Goal: Task Accomplishment & Management: Manage account settings

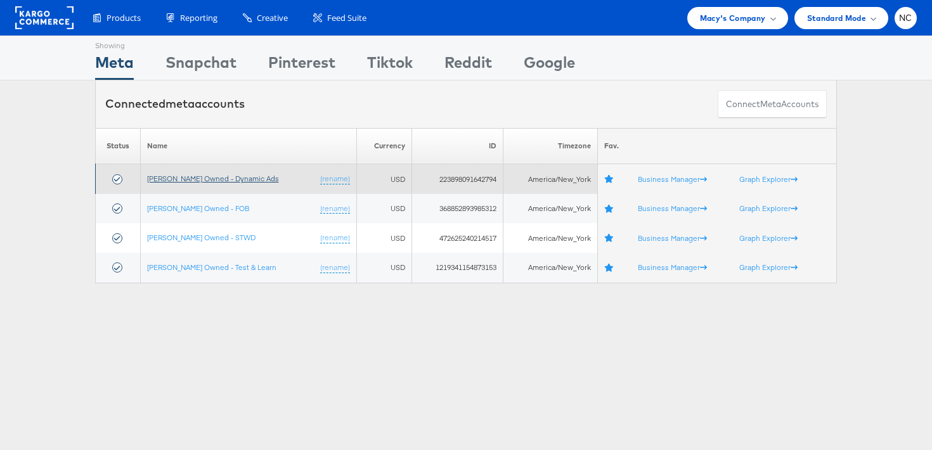
click at [187, 180] on link "[PERSON_NAME] Owned - Dynamic Ads" at bounding box center [213, 179] width 132 height 10
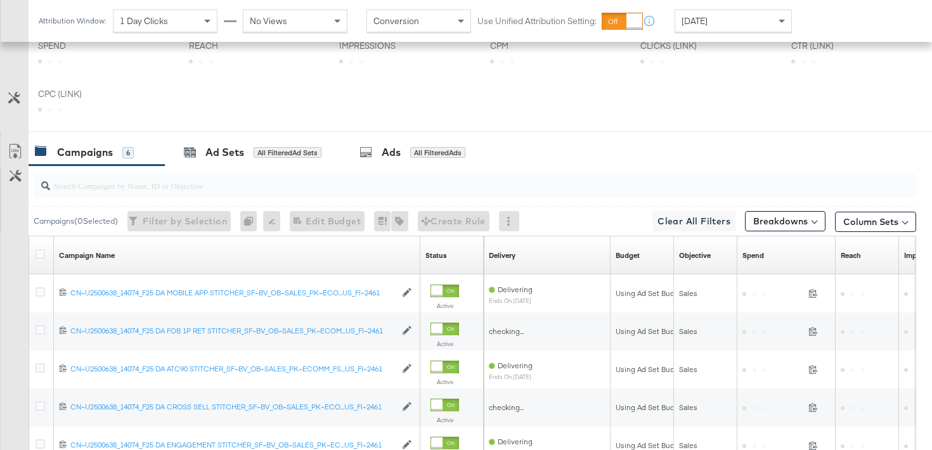
scroll to position [573, 0]
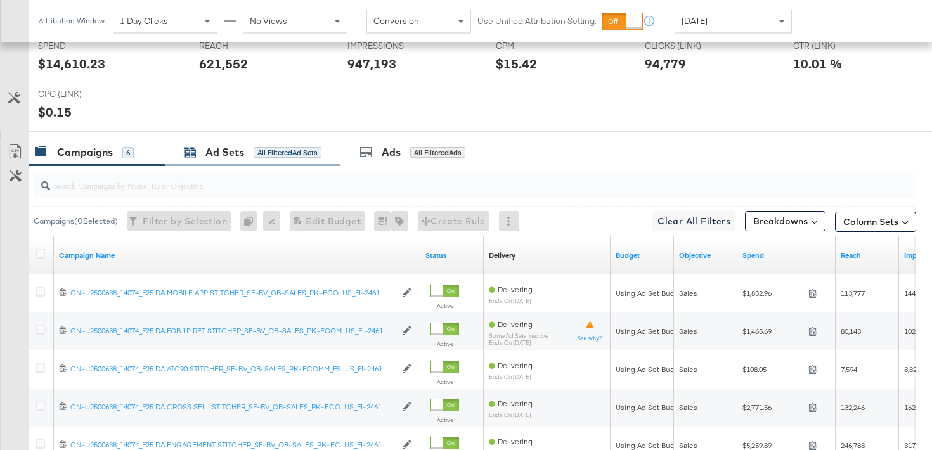
click at [216, 156] on div "Ad Sets" at bounding box center [224, 152] width 39 height 15
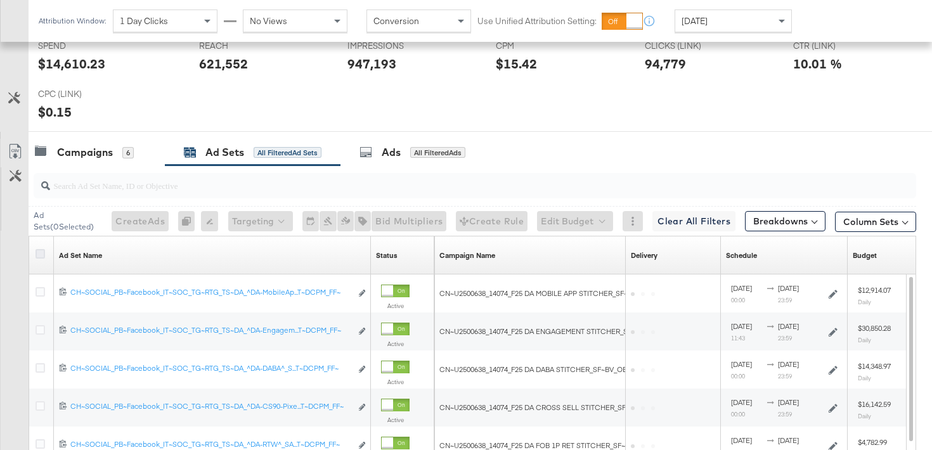
click at [43, 254] on icon at bounding box center [41, 254] width 10 height 10
click at [0, 0] on input "checkbox" at bounding box center [0, 0] width 0 height 0
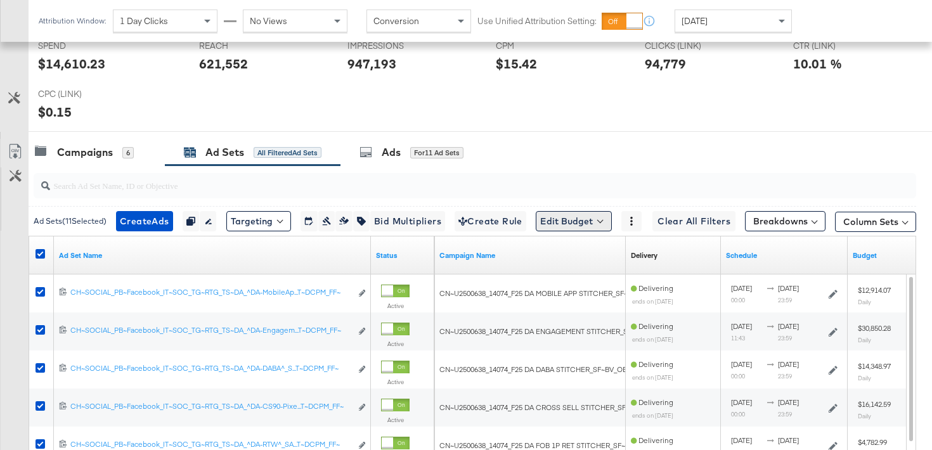
click at [584, 226] on button "Edit Budget" at bounding box center [574, 221] width 76 height 20
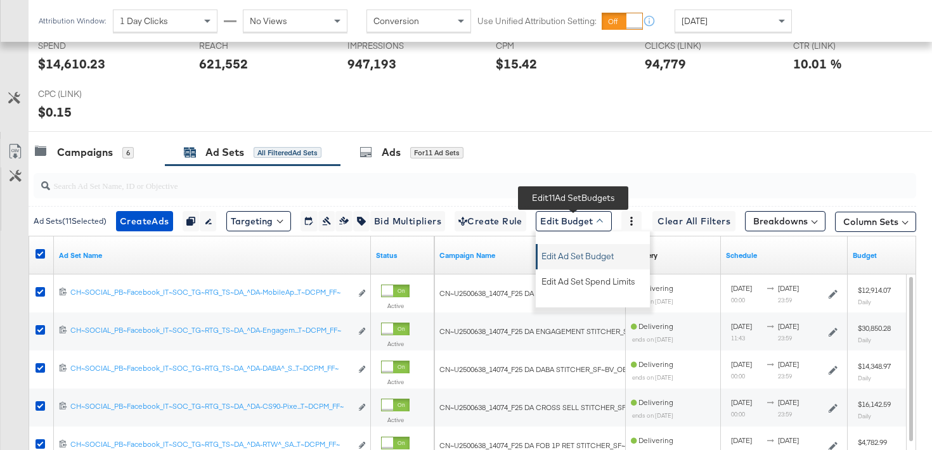
click at [592, 255] on span "Edit Ad Set Budget" at bounding box center [577, 254] width 72 height 16
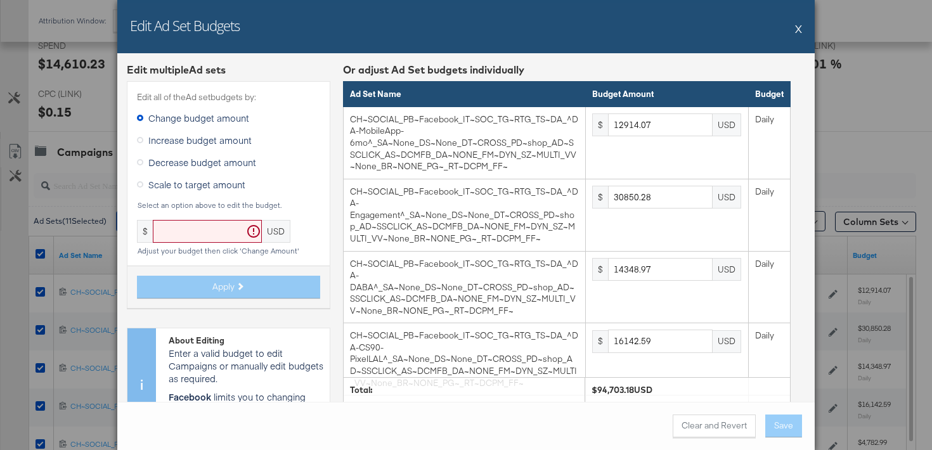
click at [178, 182] on span "Scale to target amount" at bounding box center [196, 184] width 97 height 13
click at [0, 0] on input "Scale to target amount" at bounding box center [0, 0] width 0 height 0
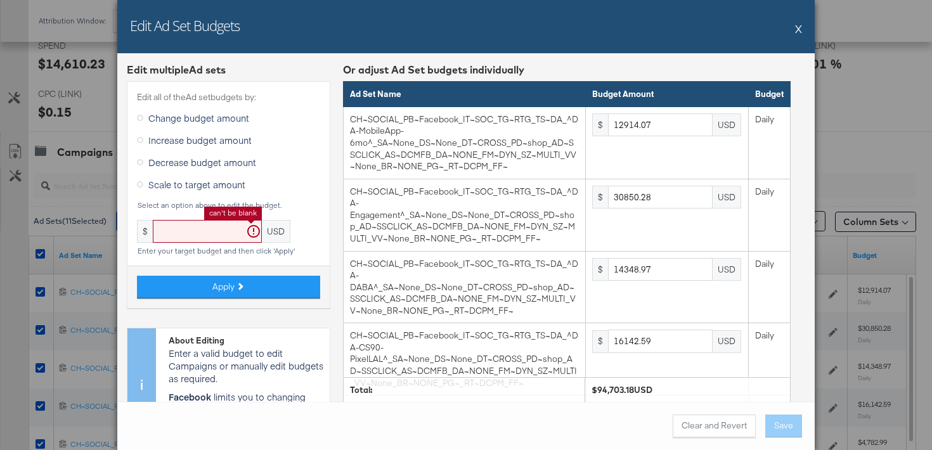
click at [202, 233] on input "text" at bounding box center [207, 231] width 109 height 23
type input "7"
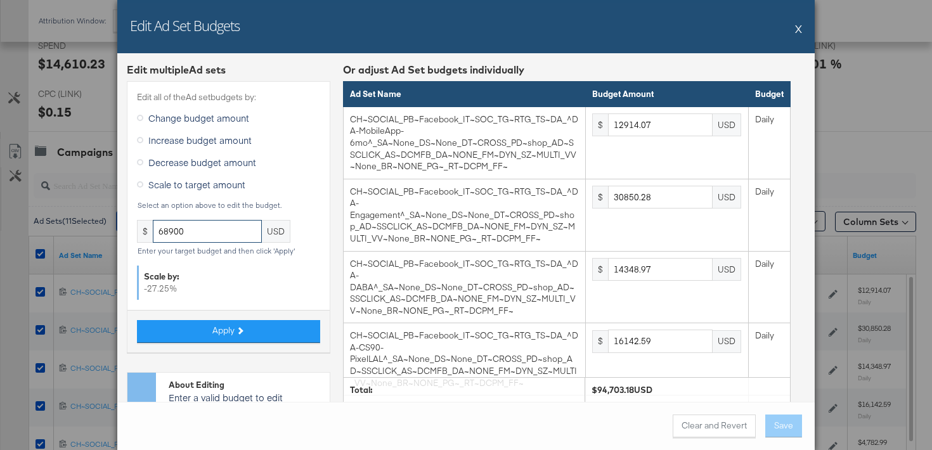
type input "68900"
click at [214, 317] on div "Apply" at bounding box center [228, 331] width 202 height 42
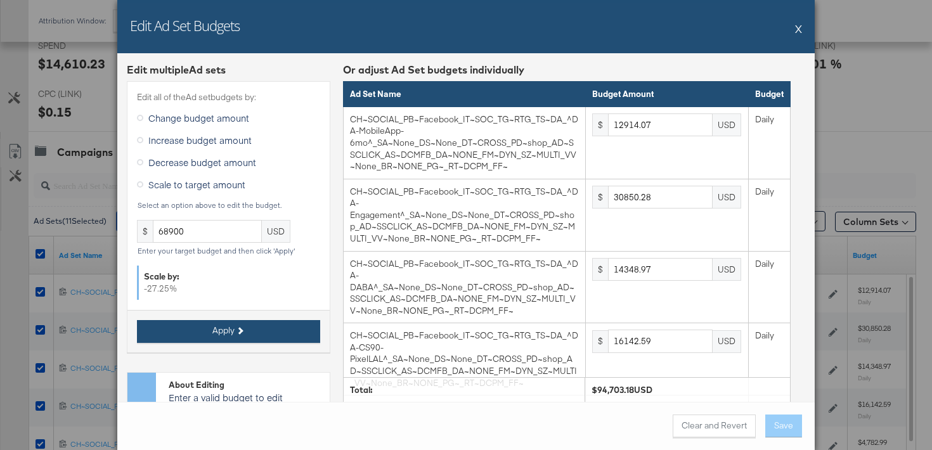
click at [296, 338] on button "Apply" at bounding box center [228, 331] width 183 height 23
type input "9395.45"
type input "22444.69"
type input "10439.39"
type input "11744.32"
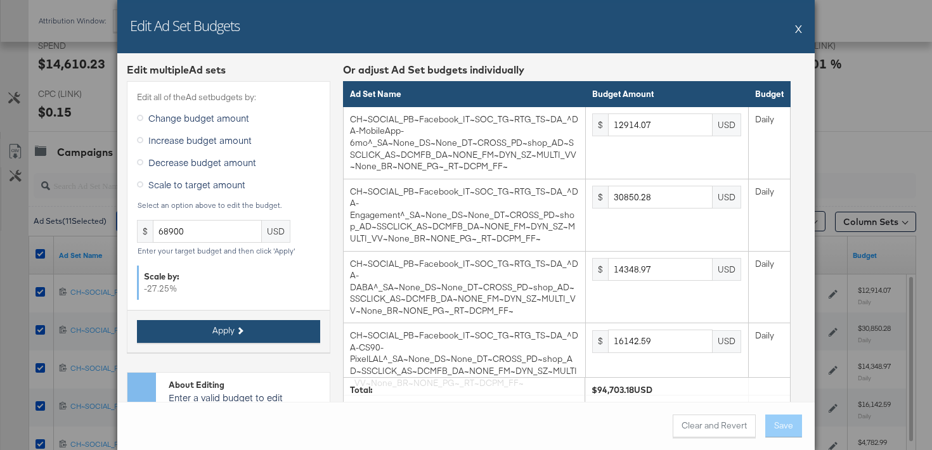
type input "3479.79"
type input "1565.9"
type input "1478.91"
type input "695.96"
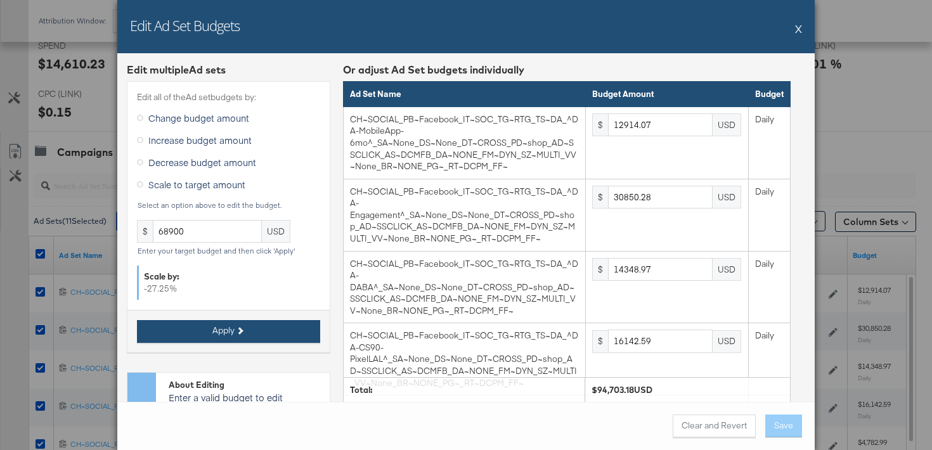
type input "695.96"
type input "5393.68"
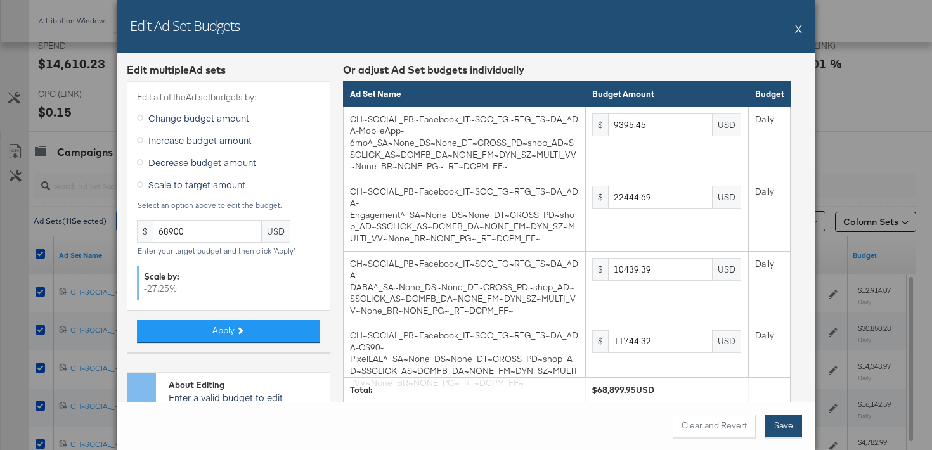
click at [778, 426] on button "Save" at bounding box center [783, 426] width 37 height 23
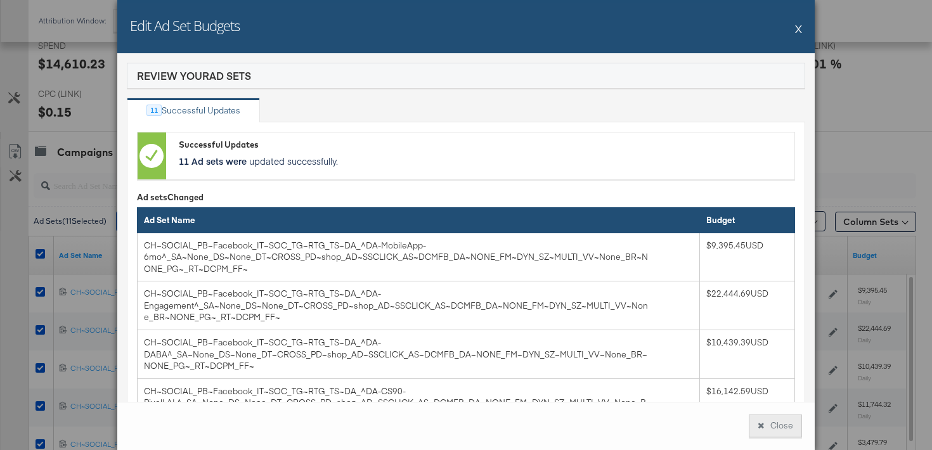
click at [772, 422] on button "Close" at bounding box center [775, 426] width 53 height 23
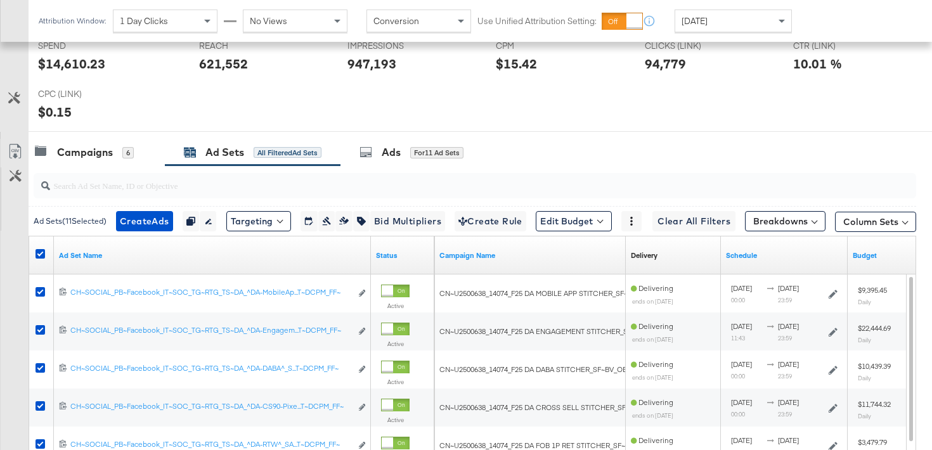
click at [29, 255] on div "Ad Set Name Status Campaign Name Delivery Sorting Unavailable Schedule Budget 1…" at bounding box center [473, 412] width 888 height 353
click at [34, 255] on div at bounding box center [41, 255] width 23 height 23
click at [38, 255] on icon at bounding box center [41, 254] width 10 height 10
click at [0, 0] on input "checkbox" at bounding box center [0, 0] width 0 height 0
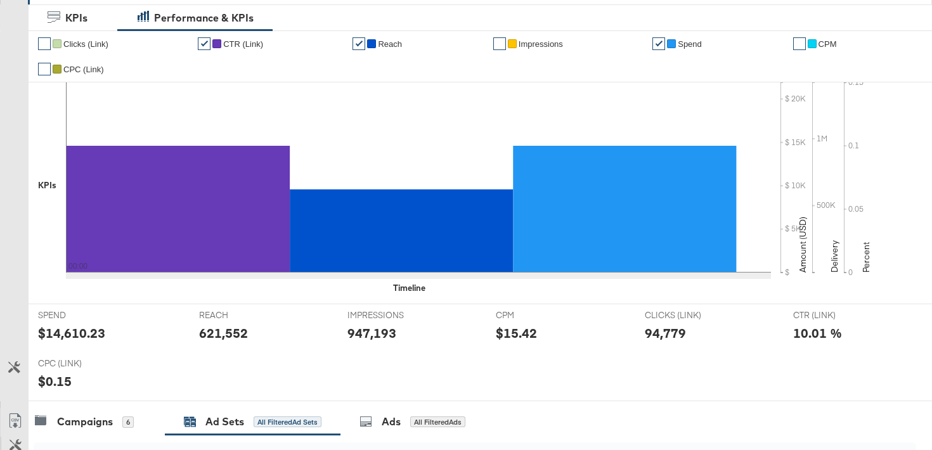
scroll to position [0, 0]
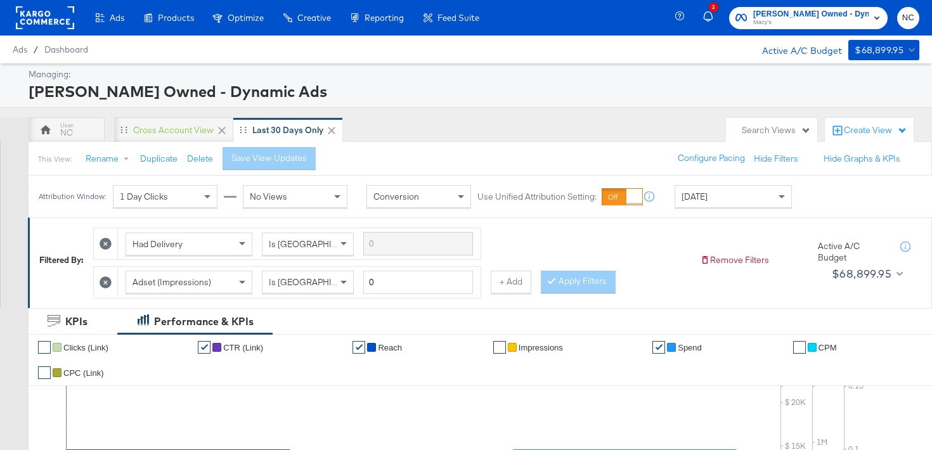
click at [810, 4] on div "2 Macy's Owned - Dynamic Ads Macy's NC" at bounding box center [806, 18] width 252 height 36
click at [813, 18] on span "Macy's" at bounding box center [810, 23] width 115 height 10
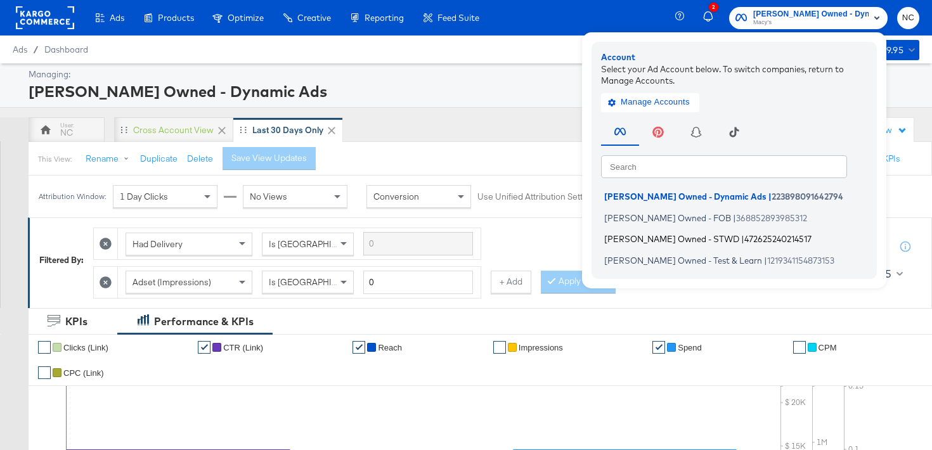
click at [663, 237] on span "[PERSON_NAME] Owned - STWD" at bounding box center [671, 239] width 135 height 10
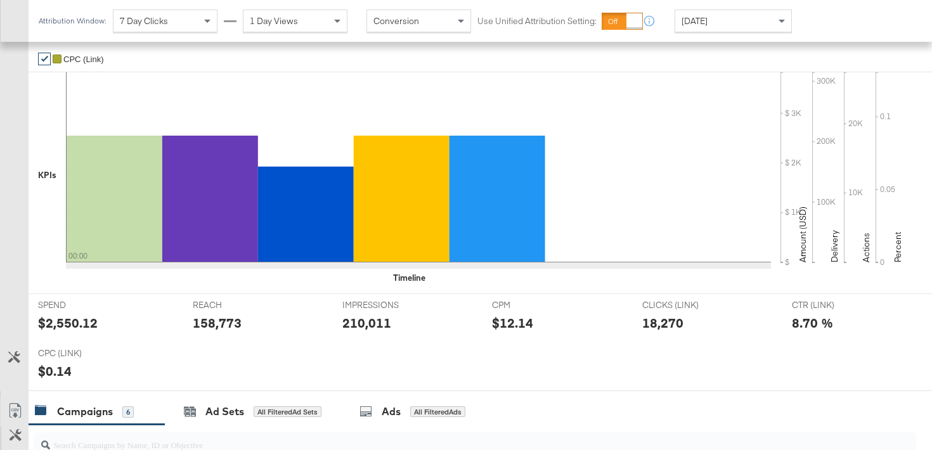
scroll to position [378, 0]
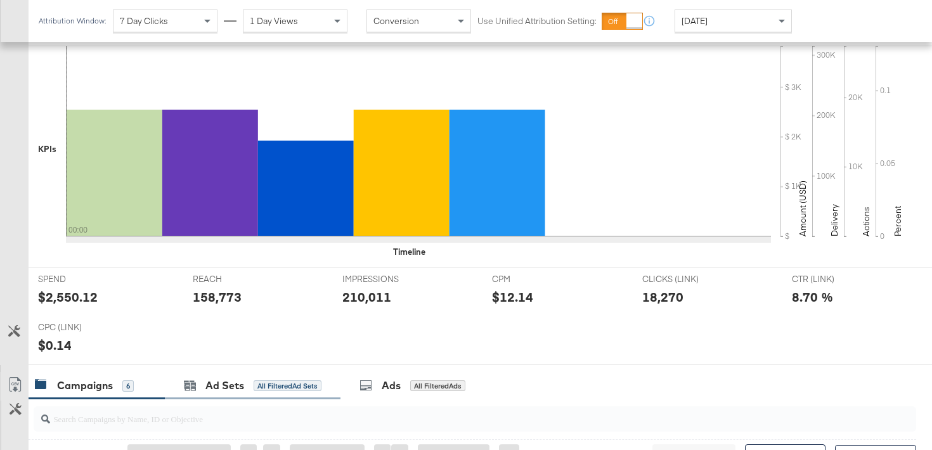
click at [220, 396] on div "Ad Sets All Filtered Ad Sets" at bounding box center [253, 385] width 176 height 27
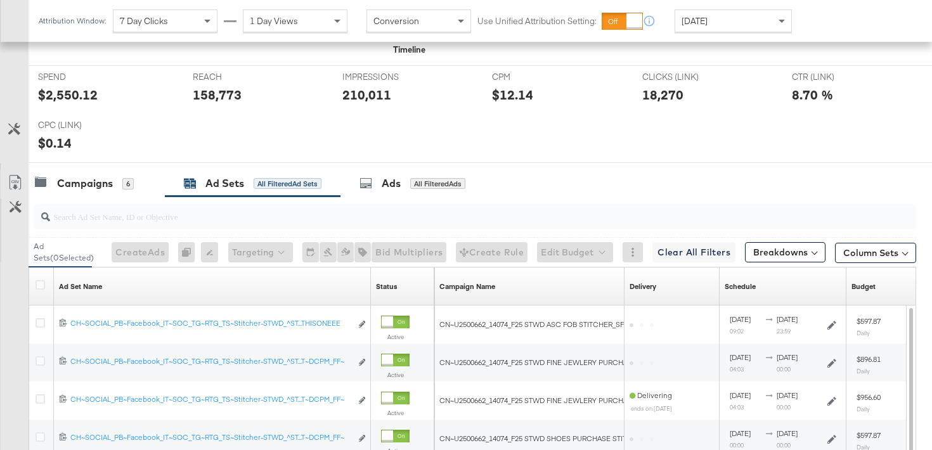
scroll to position [668, 0]
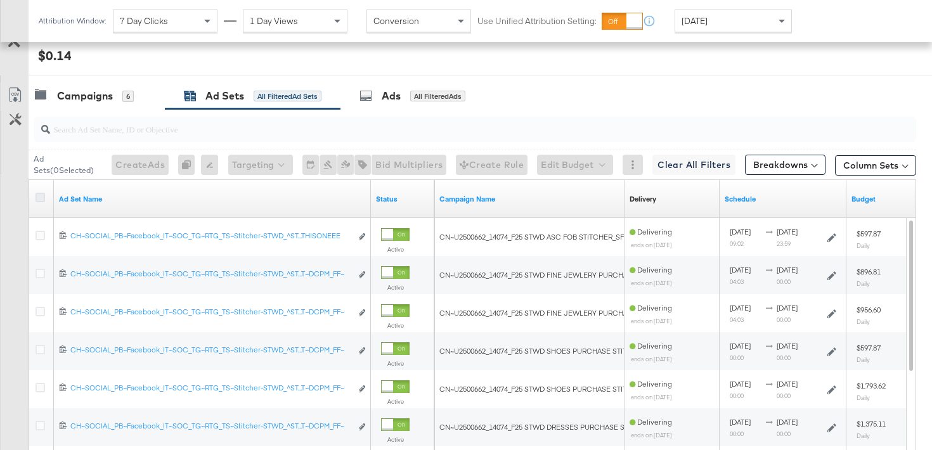
click at [39, 198] on icon at bounding box center [41, 198] width 10 height 10
click at [0, 0] on input "checkbox" at bounding box center [0, 0] width 0 height 0
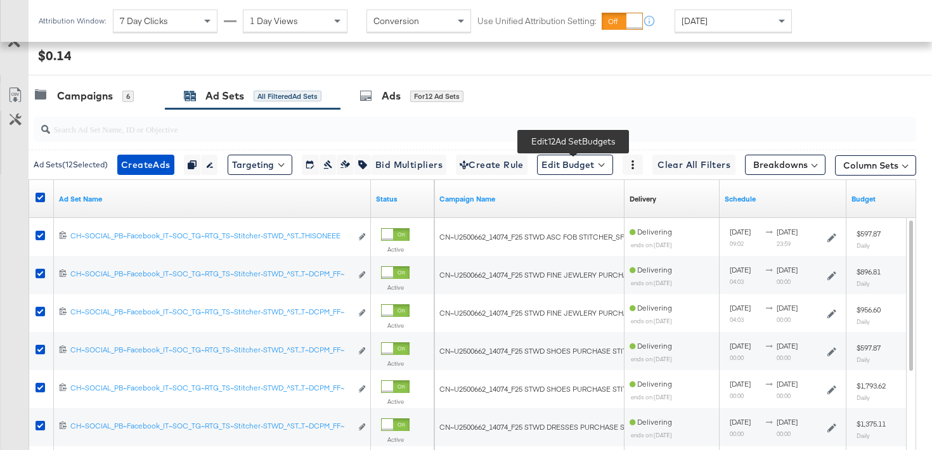
click at [564, 180] on div "Campaign Name" at bounding box center [529, 199] width 190 height 38
click at [564, 165] on button "Edit Budget" at bounding box center [575, 165] width 76 height 20
click at [581, 206] on button "Edit Ad Set Budget" at bounding box center [595, 198] width 112 height 20
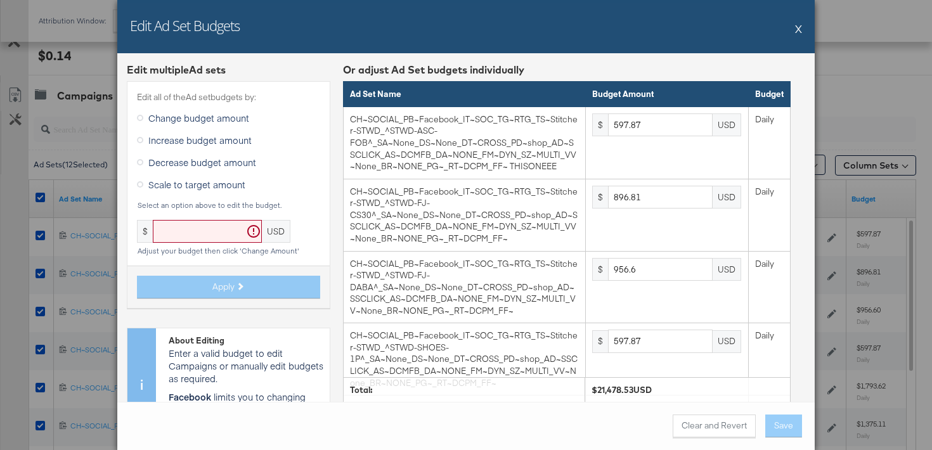
click at [197, 181] on span "Scale to target amount" at bounding box center [196, 184] width 97 height 13
click at [0, 0] on input "Scale to target amount" at bounding box center [0, 0] width 0 height 0
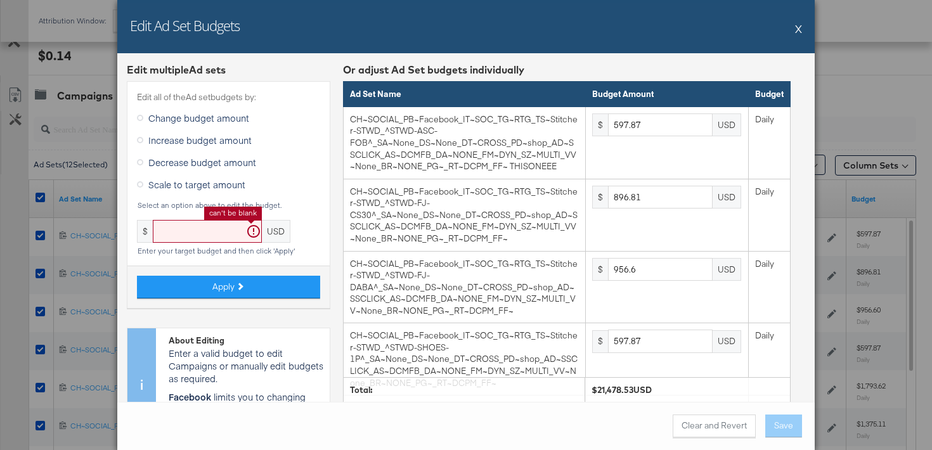
click at [190, 237] on input "text" at bounding box center [207, 231] width 109 height 23
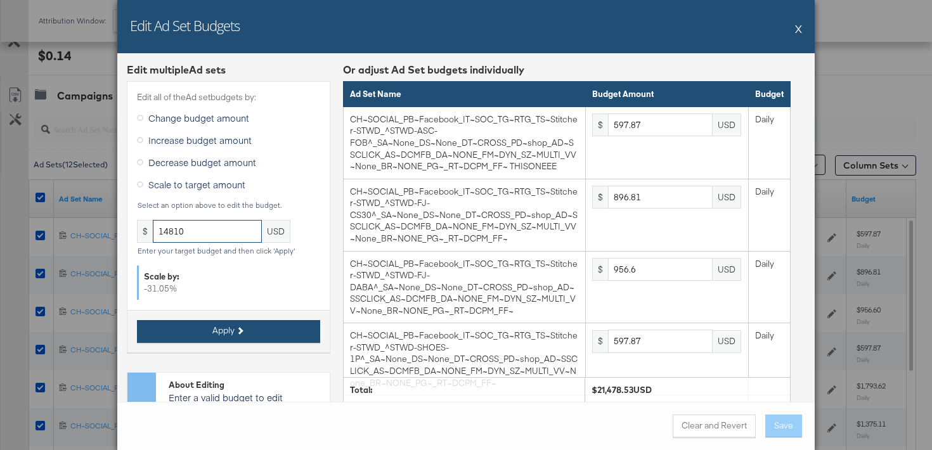
type input "14810"
click at [202, 336] on button "Apply" at bounding box center [228, 331] width 183 height 23
type input "412.24"
type input "618.37"
type input "659.6"
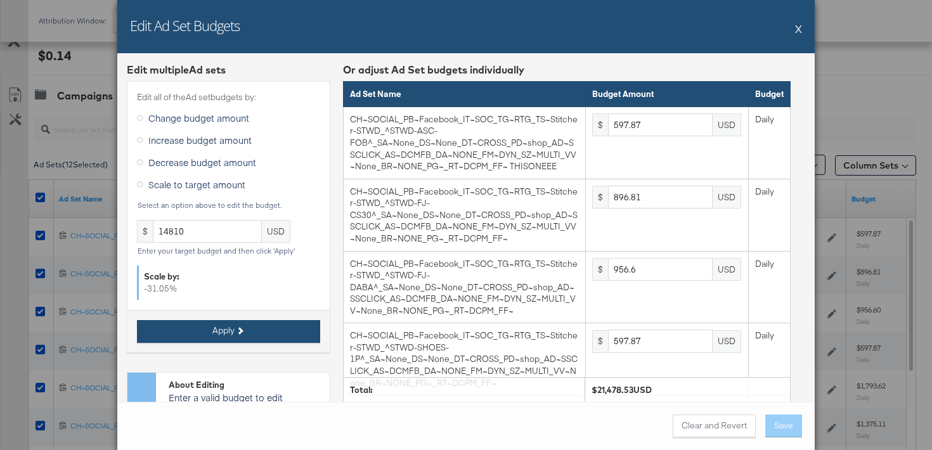
type input "412.24"
type input "1236.74"
type input "948.17"
type input "1813.89"
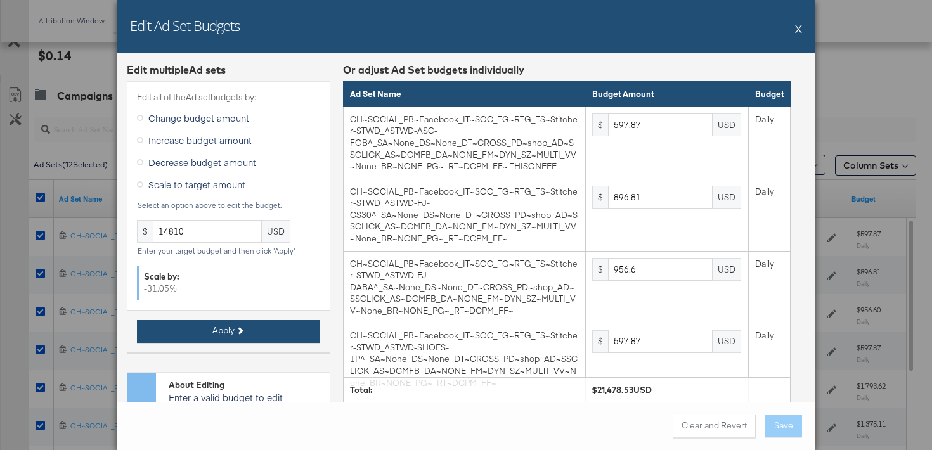
type input "2112.73"
type input "1813.89"
type input "1071.84"
type input "1896.34"
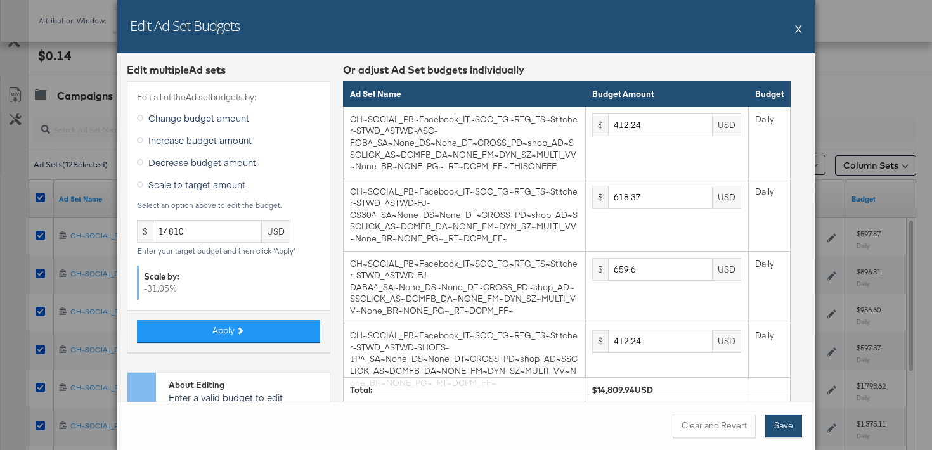
click at [787, 430] on button "Save" at bounding box center [783, 426] width 37 height 23
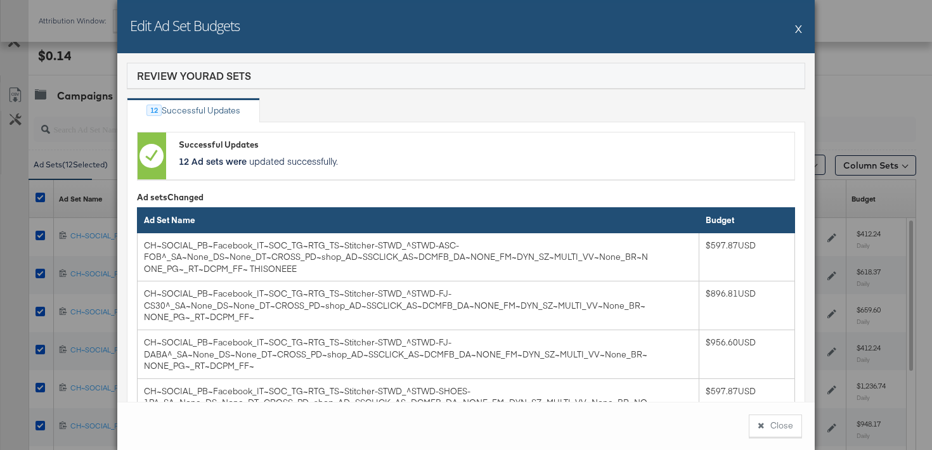
click at [803, 27] on div "Edit Ad Set Budgets X" at bounding box center [465, 26] width 697 height 53
click at [794, 29] on div "Edit Ad Set Budgets X" at bounding box center [465, 26] width 697 height 53
click at [800, 26] on button "X" at bounding box center [798, 28] width 7 height 25
